Goal: Transaction & Acquisition: Purchase product/service

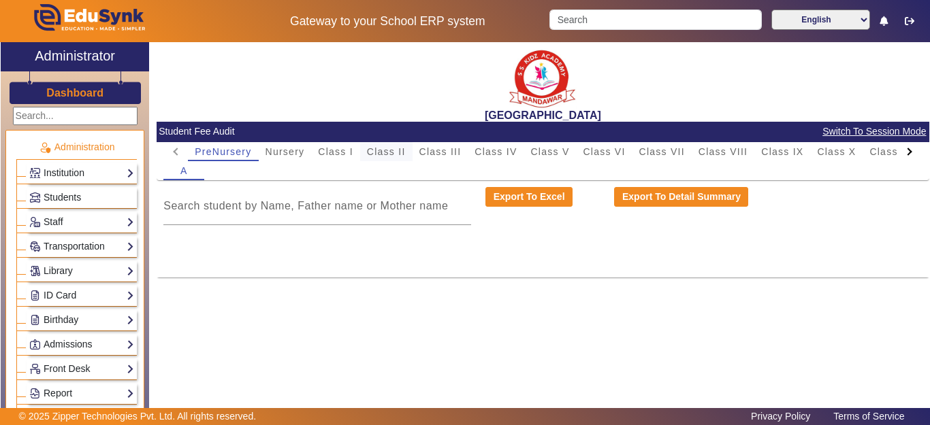
scroll to position [681, 0]
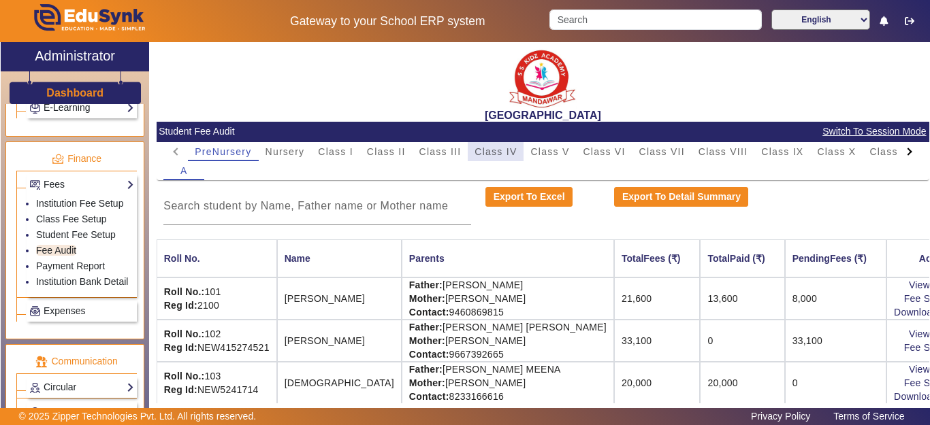
click at [510, 150] on span "Class IV" at bounding box center [495, 152] width 42 height 10
click at [284, 213] on input at bounding box center [317, 206] width 308 height 16
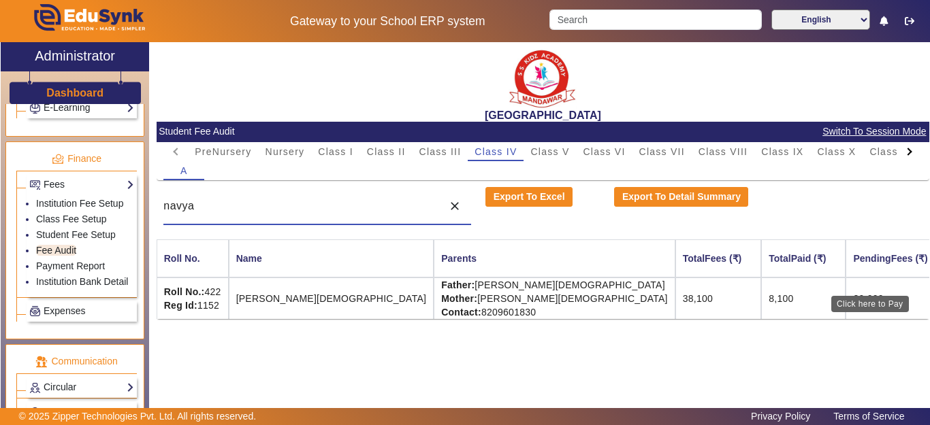
type input "navya"
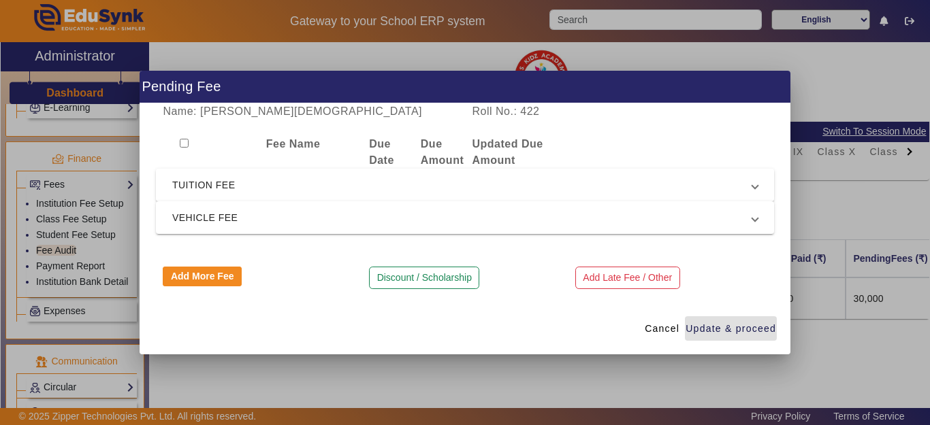
click at [205, 186] on span "TUITION FEE" at bounding box center [462, 185] width 580 height 16
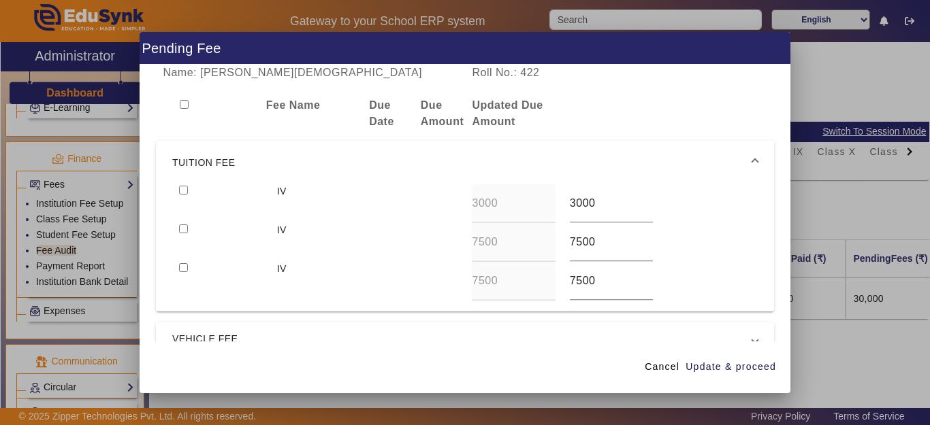
click at [183, 194] on input "checkbox" at bounding box center [183, 190] width 9 height 9
checkbox input "true"
click at [183, 232] on input "checkbox" at bounding box center [183, 229] width 9 height 9
checkbox input "true"
click at [703, 365] on span "Update & proceed" at bounding box center [730, 367] width 91 height 14
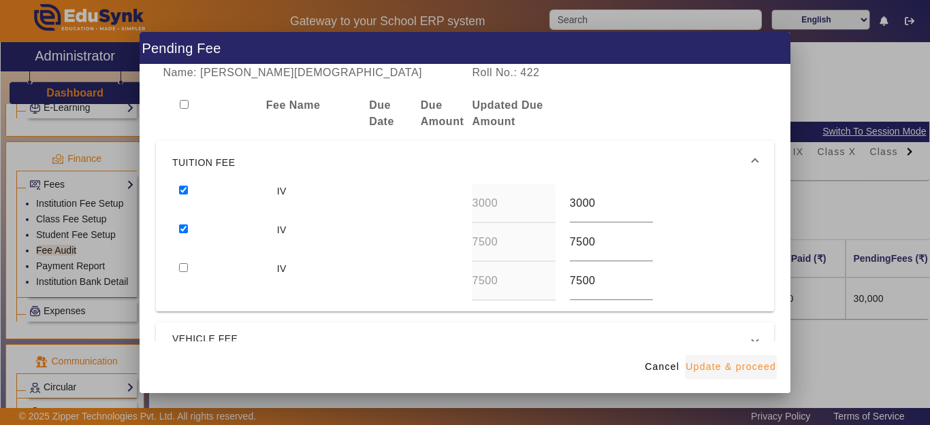
type input "8000"
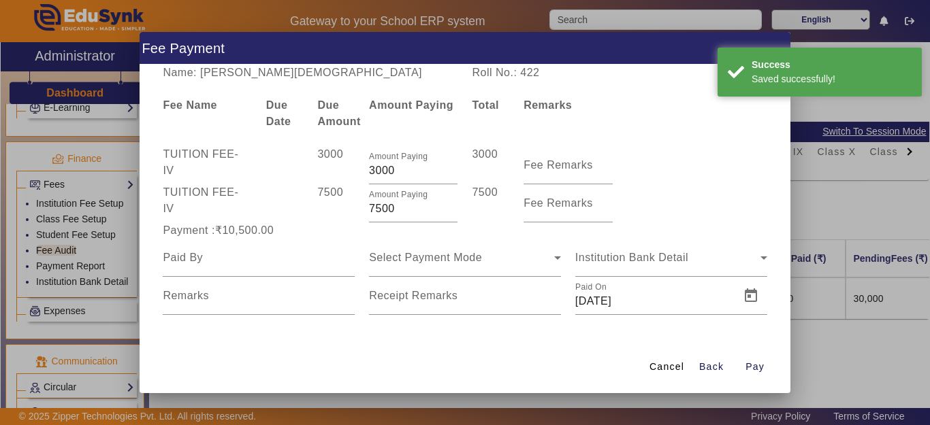
drag, startPoint x: 339, startPoint y: 208, endPoint x: 321, endPoint y: 208, distance: 17.7
click at [323, 208] on div "TUITION FEE - IV 7500 Amount Paying 7500 7500 Fee Remarks" at bounding box center [465, 203] width 618 height 38
type input "2000"
click at [318, 218] on div "7500" at bounding box center [336, 203] width 52 height 38
click at [192, 256] on input at bounding box center [259, 258] width 192 height 16
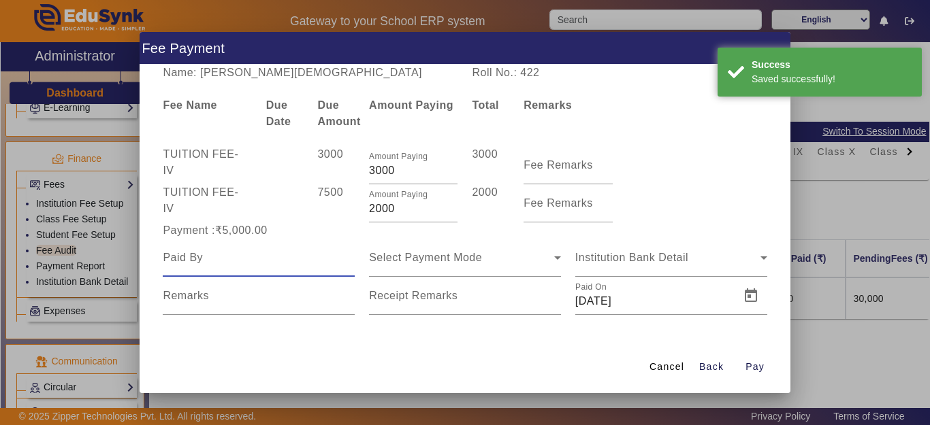
click at [197, 255] on input at bounding box center [259, 258] width 192 height 16
type input "navya"
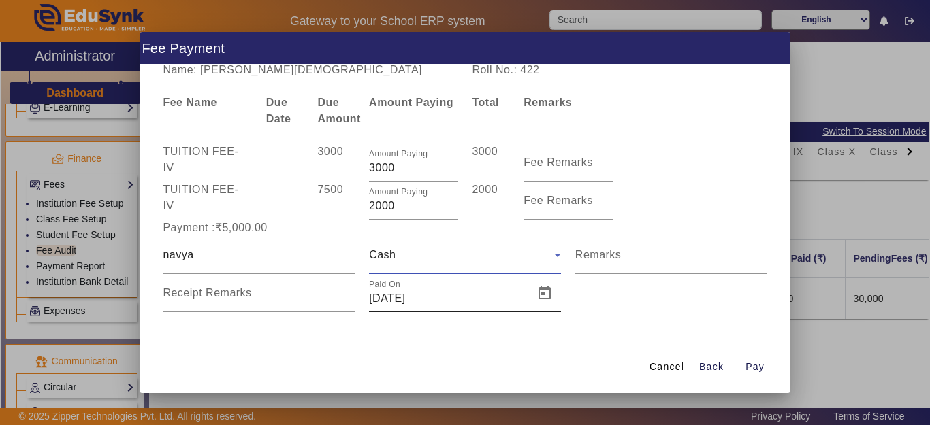
scroll to position [3, 0]
click at [544, 288] on span "Open calendar" at bounding box center [544, 292] width 33 height 33
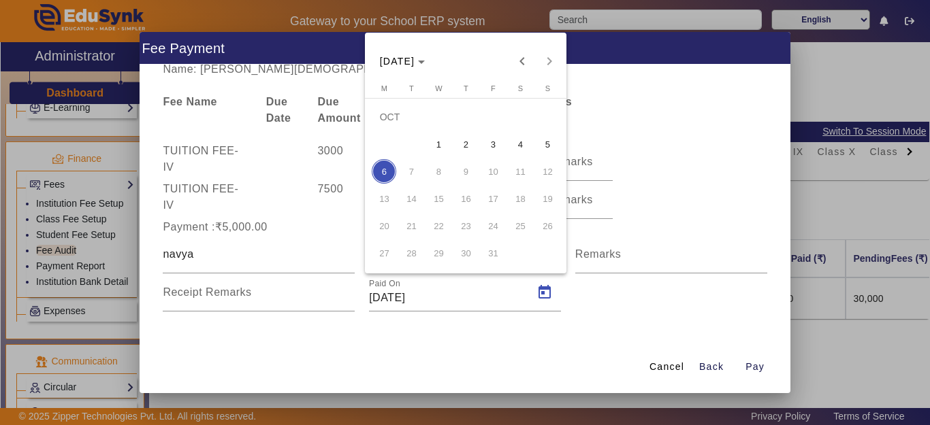
click at [751, 367] on div at bounding box center [465, 212] width 930 height 425
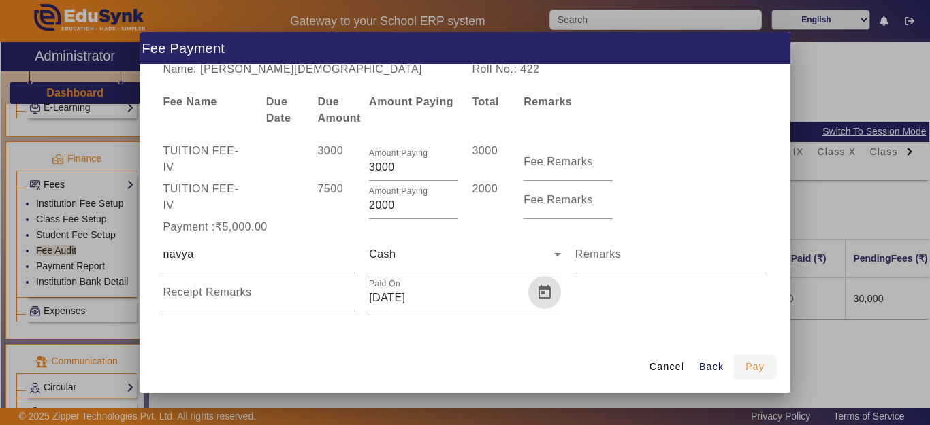
click at [752, 365] on span "Pay" at bounding box center [754, 367] width 19 height 14
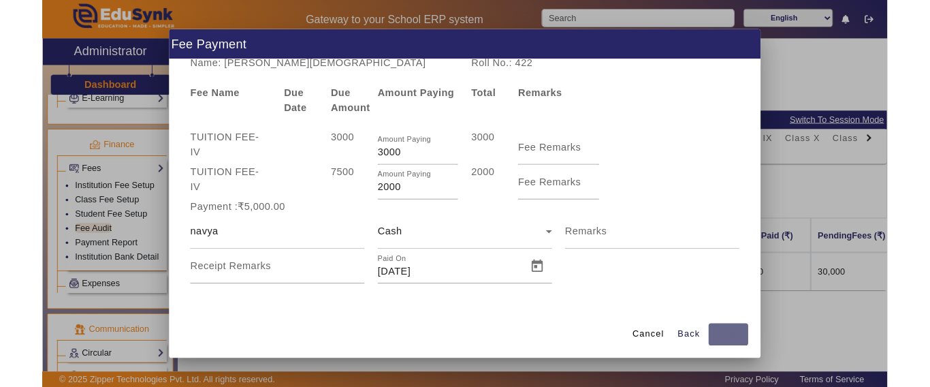
scroll to position [0, 0]
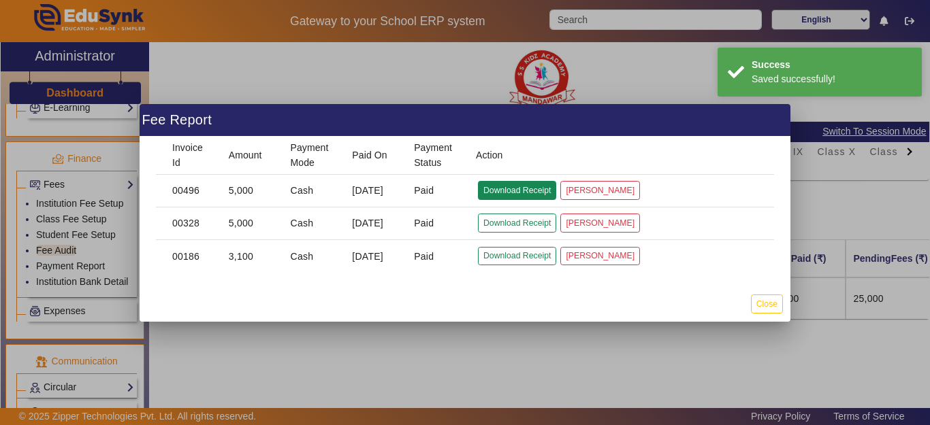
click at [504, 193] on button "Download Receipt" at bounding box center [517, 190] width 78 height 18
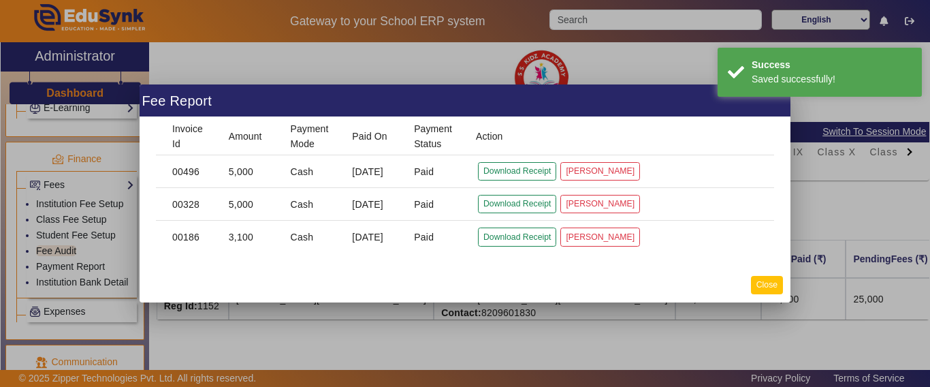
click at [768, 284] on button "Close" at bounding box center [767, 285] width 32 height 18
